Goal: Information Seeking & Learning: Learn about a topic

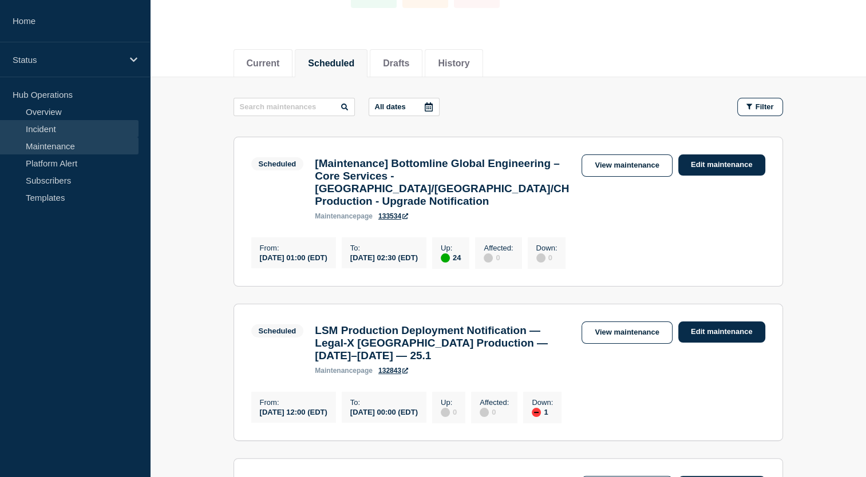
click at [102, 125] on link "Incident" at bounding box center [69, 128] width 139 height 17
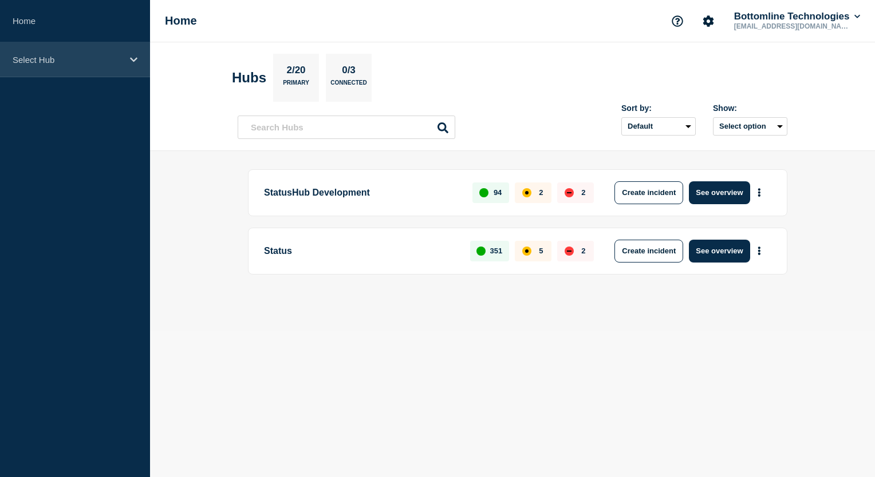
click at [127, 58] on div "Select Hub" at bounding box center [75, 59] width 150 height 35
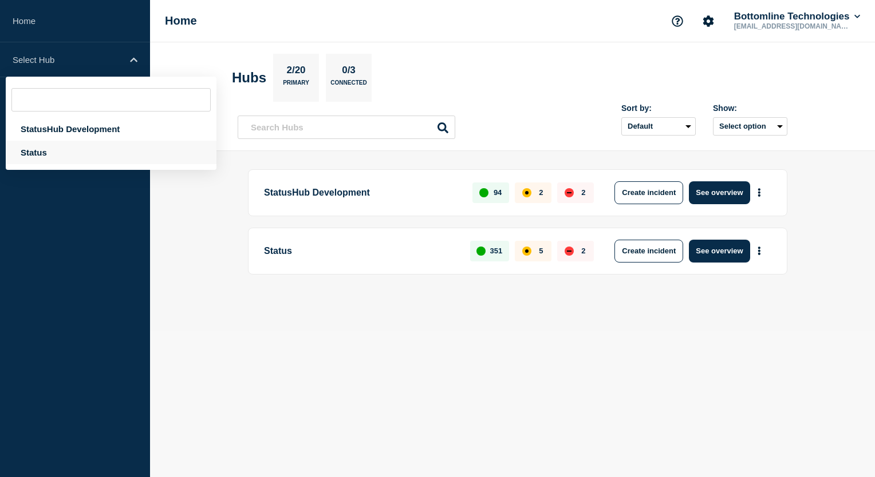
click at [69, 155] on div "Status" at bounding box center [111, 152] width 211 height 23
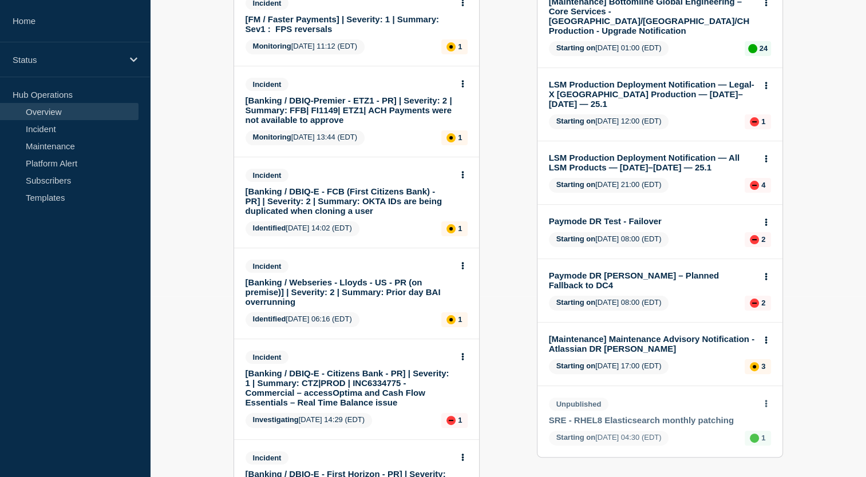
scroll to position [173, 0]
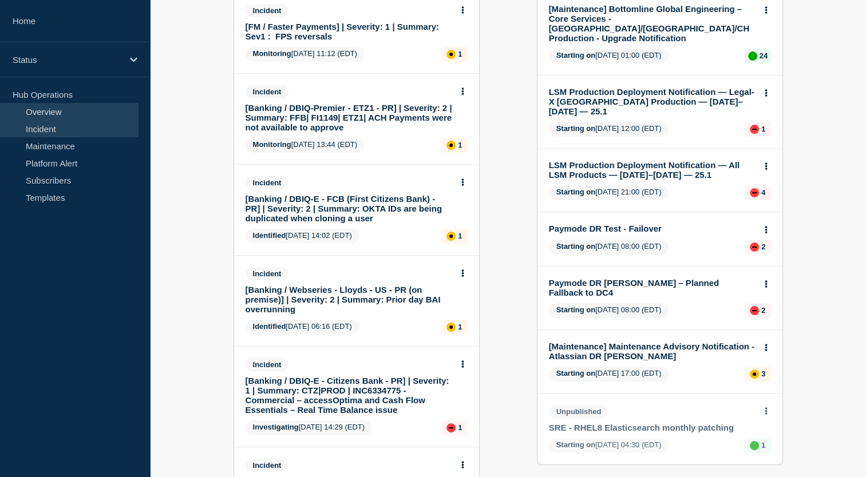
click at [85, 131] on link "Incident" at bounding box center [69, 128] width 139 height 17
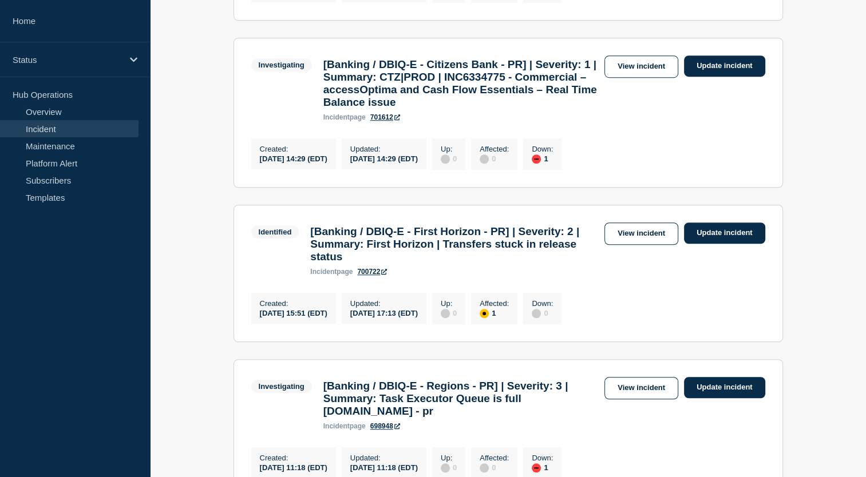
scroll to position [792, 0]
click at [619, 78] on link "View incident" at bounding box center [642, 67] width 74 height 22
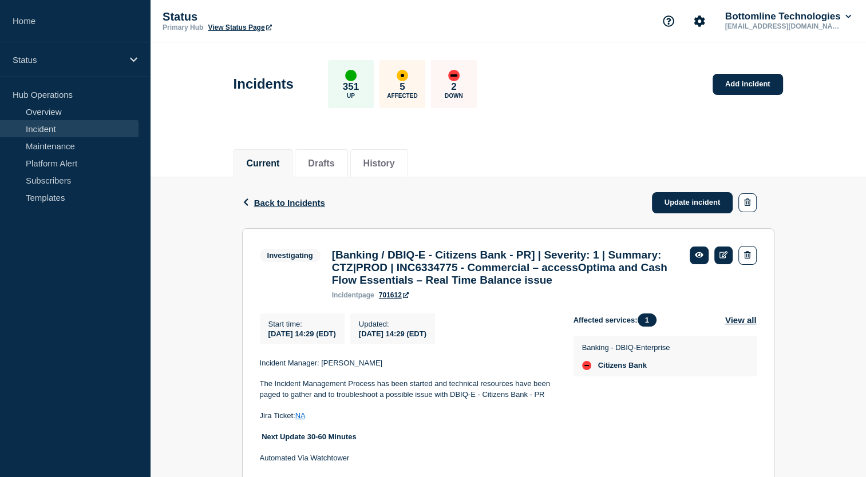
scroll to position [62, 0]
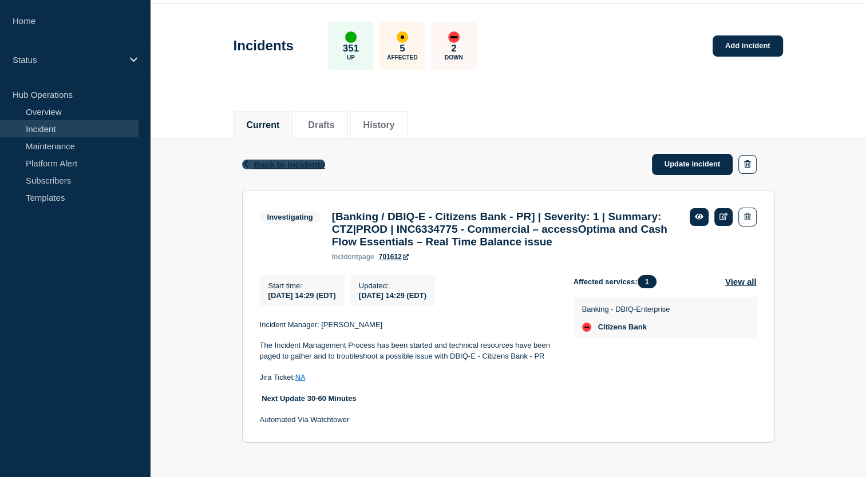
click at [285, 160] on span "Back to Incidents" at bounding box center [289, 165] width 71 height 10
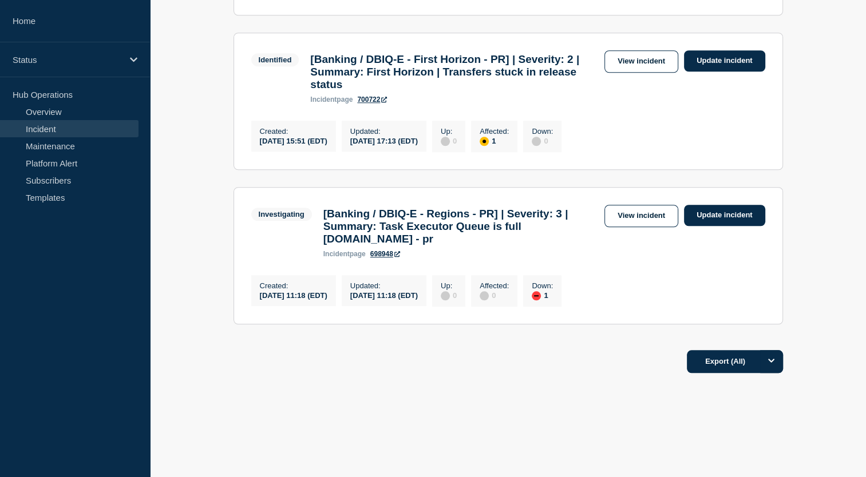
scroll to position [1051, 0]
click at [645, 207] on link "View incident" at bounding box center [642, 216] width 74 height 22
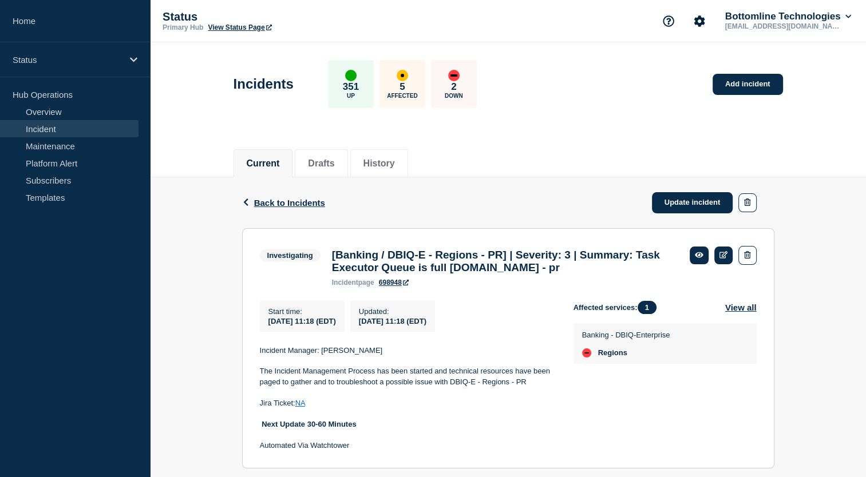
scroll to position [48, 0]
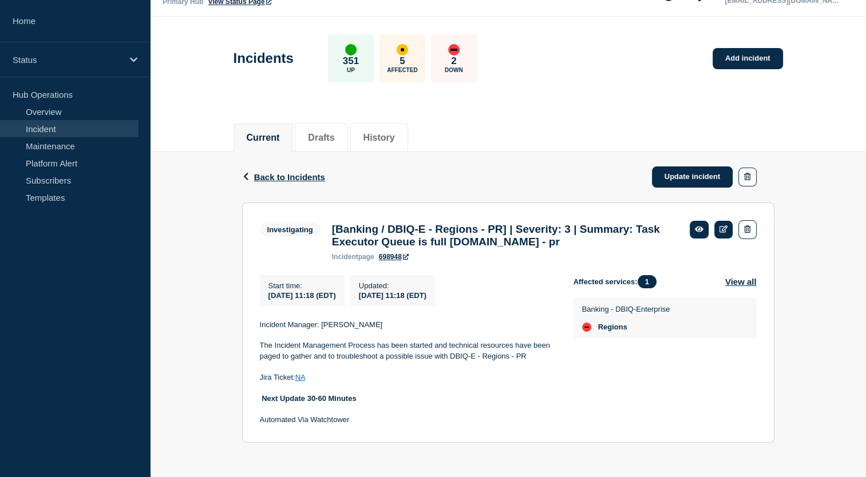
click at [112, 132] on link "Incident" at bounding box center [69, 128] width 139 height 17
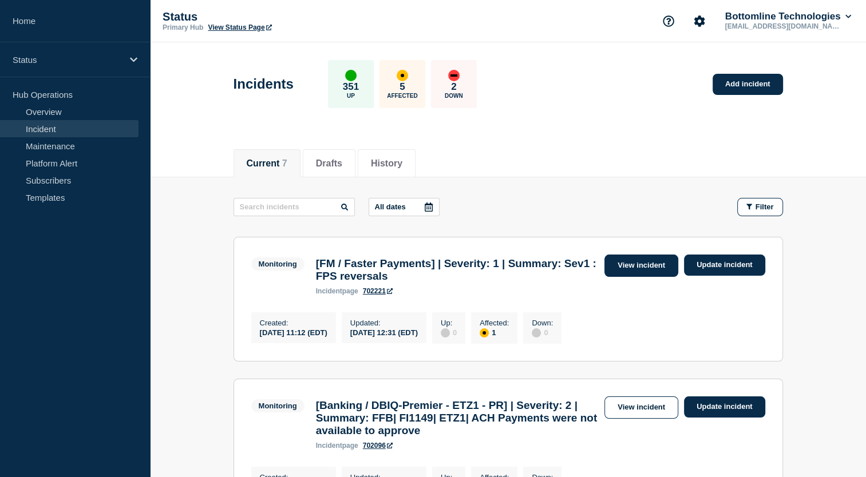
click at [631, 269] on link "View incident" at bounding box center [642, 266] width 74 height 22
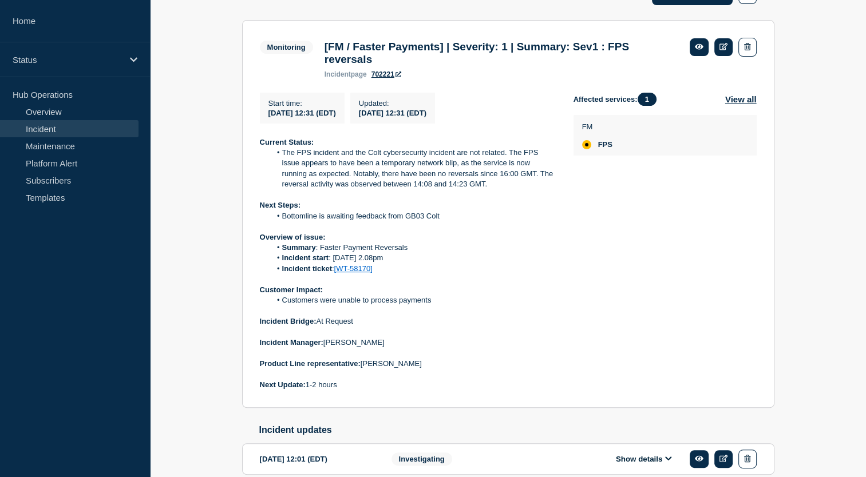
scroll to position [283, 0]
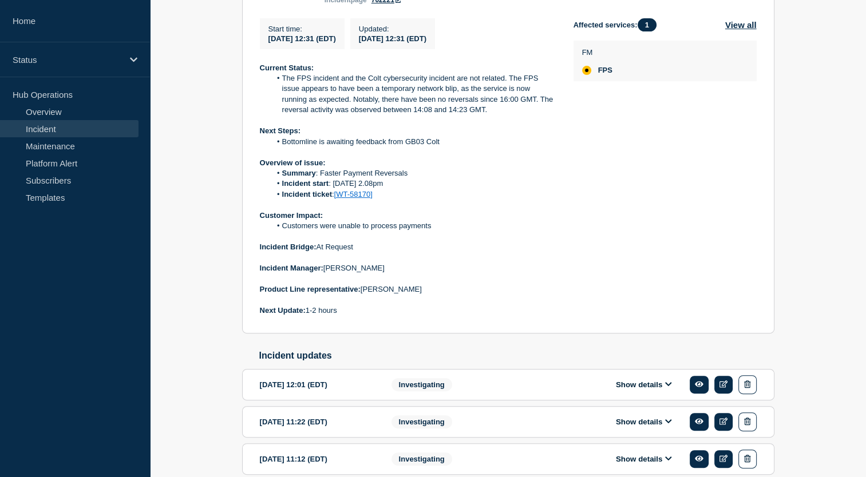
click at [354, 199] on link "[WT-58170]" at bounding box center [353, 194] width 38 height 9
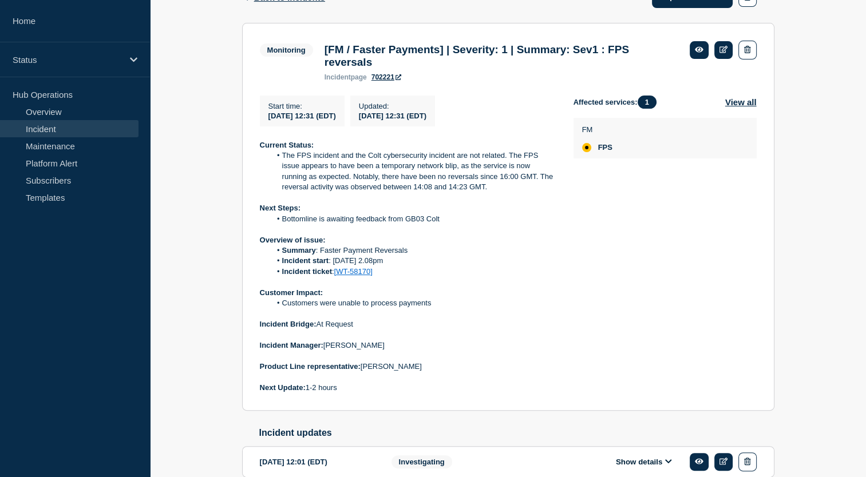
scroll to position [214, 0]
